Goal: Transaction & Acquisition: Purchase product/service

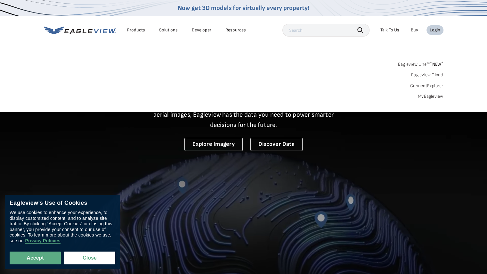
click at [423, 96] on link "MyEagleview" at bounding box center [431, 97] width 26 height 6
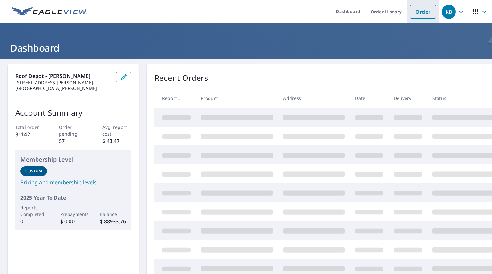
click at [412, 14] on link "Order" at bounding box center [423, 11] width 26 height 13
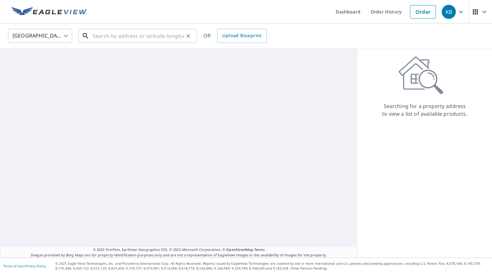
click at [118, 37] on input "text" at bounding box center [138, 36] width 91 height 18
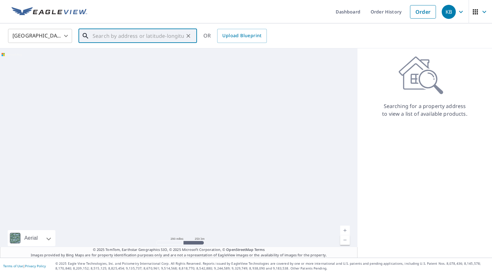
paste input "8 Savannah Ct"
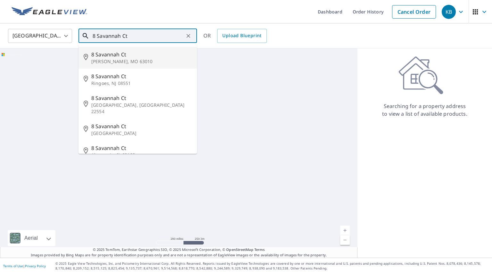
click at [133, 58] on p "[PERSON_NAME], MO 63010" at bounding box center [141, 61] width 101 height 6
type input "[STREET_ADDRESS][PERSON_NAME]"
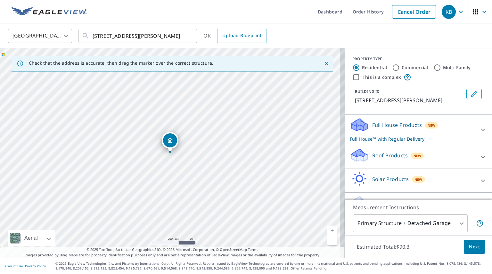
click at [354, 153] on icon at bounding box center [358, 153] width 14 height 8
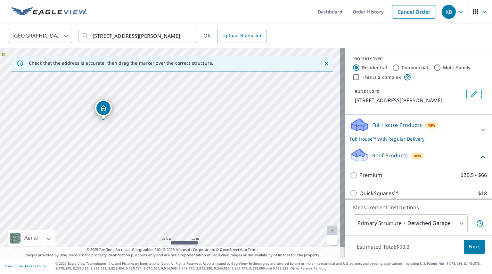
drag, startPoint x: 169, startPoint y: 131, endPoint x: 177, endPoint y: 140, distance: 11.7
click at [177, 140] on div "[STREET_ADDRESS][PERSON_NAME]" at bounding box center [172, 152] width 345 height 209
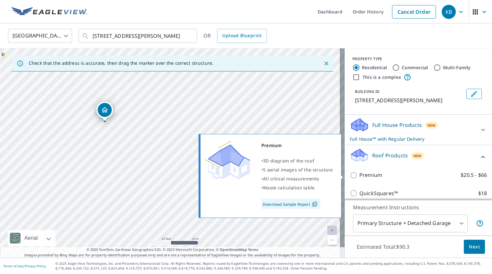
click at [350, 176] on input "Premium $20.5 - $66" at bounding box center [355, 175] width 10 height 8
checkbox input "true"
checkbox input "false"
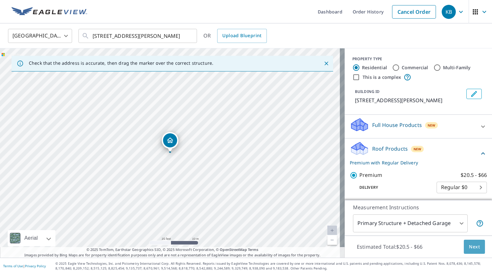
click at [472, 247] on span "Next" at bounding box center [474, 247] width 11 height 8
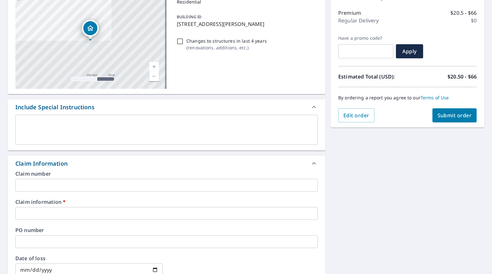
scroll to position [128, 0]
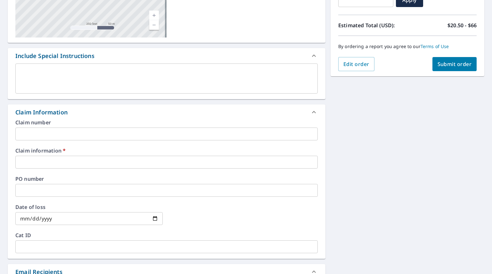
click at [79, 164] on input "text" at bounding box center [166, 162] width 302 height 13
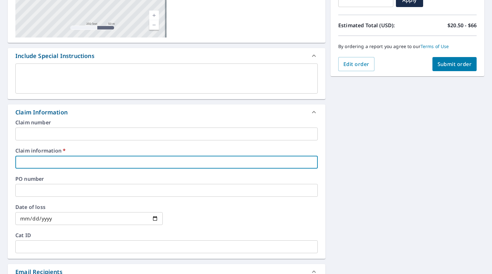
type input "G"
checkbox input "true"
type input "Ga"
checkbox input "true"
type input "Gal"
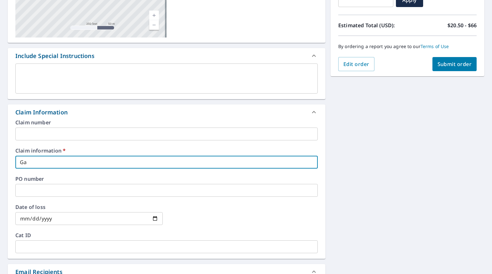
checkbox input "true"
type input "Gall"
checkbox input "true"
type input "[PERSON_NAME]"
checkbox input "true"
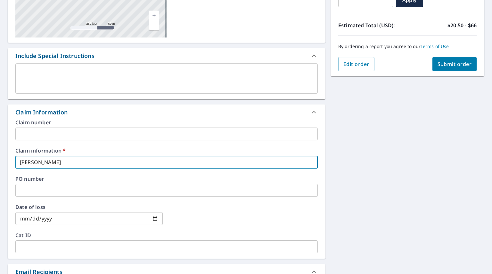
type input "Gallag"
checkbox input "true"
type input "Gallagh"
checkbox input "true"
type input "Gallaghe"
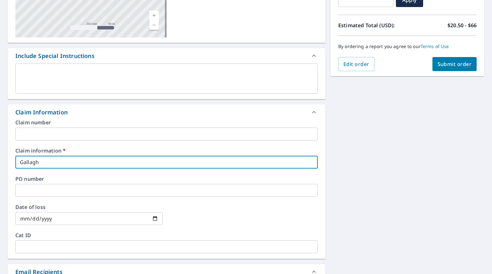
checkbox input "true"
type input "[PERSON_NAME]"
checkbox input "true"
type input "[PERSON_NAME]"
checkbox input "true"
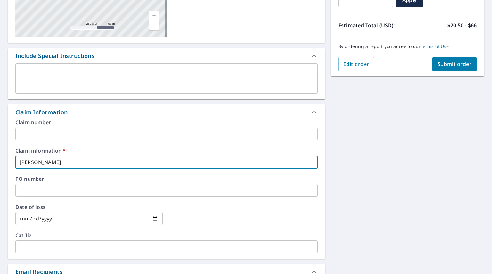
type input "[PERSON_NAME]"
checkbox input "true"
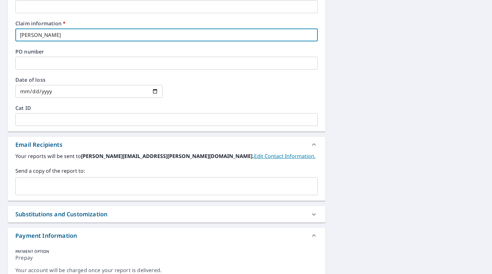
scroll to position [256, 0]
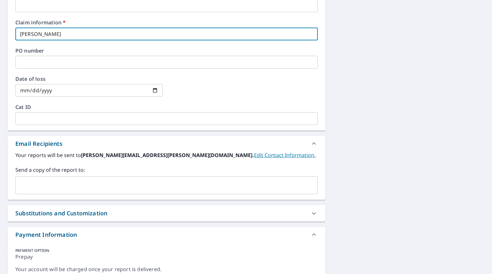
click at [133, 186] on input "text" at bounding box center [161, 185] width 287 height 12
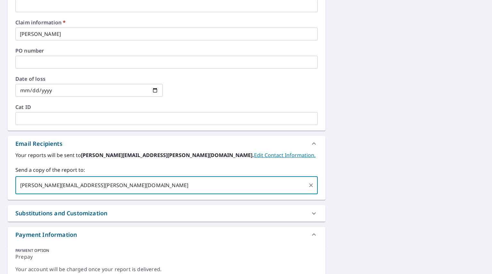
scroll to position [128, 0]
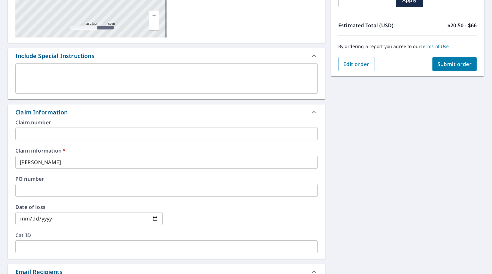
type input "[PERSON_NAME][EMAIL_ADDRESS][PERSON_NAME][DOMAIN_NAME]"
click at [454, 62] on span "Submit order" at bounding box center [455, 64] width 34 height 7
checkbox input "true"
